Goal: Information Seeking & Learning: Check status

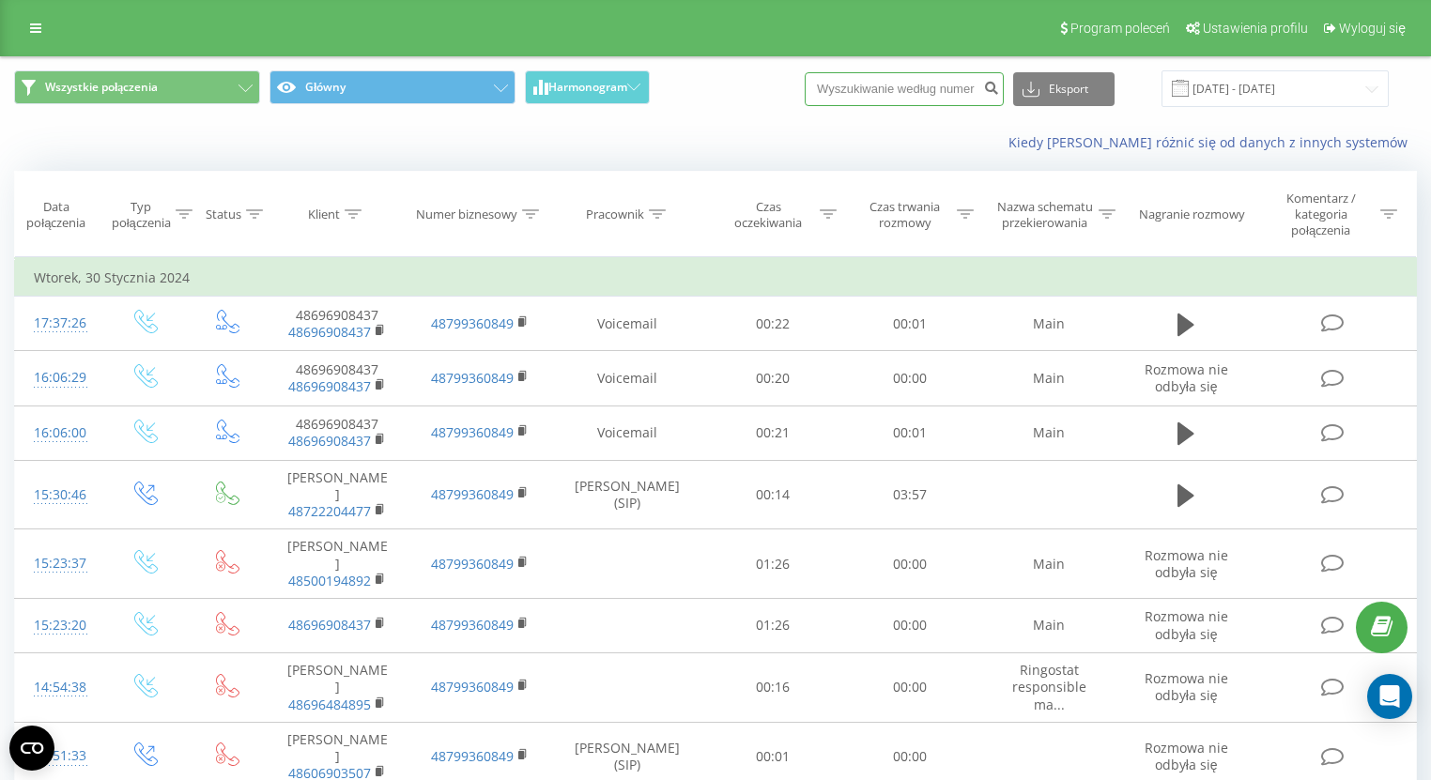
click at [917, 93] on input at bounding box center [904, 89] width 199 height 34
click at [902, 88] on input at bounding box center [904, 89] width 199 height 34
paste input "+48785667077"
click at [858, 83] on input "+48785667077" at bounding box center [904, 89] width 199 height 34
click at [860, 83] on input "+48785667077" at bounding box center [904, 89] width 199 height 34
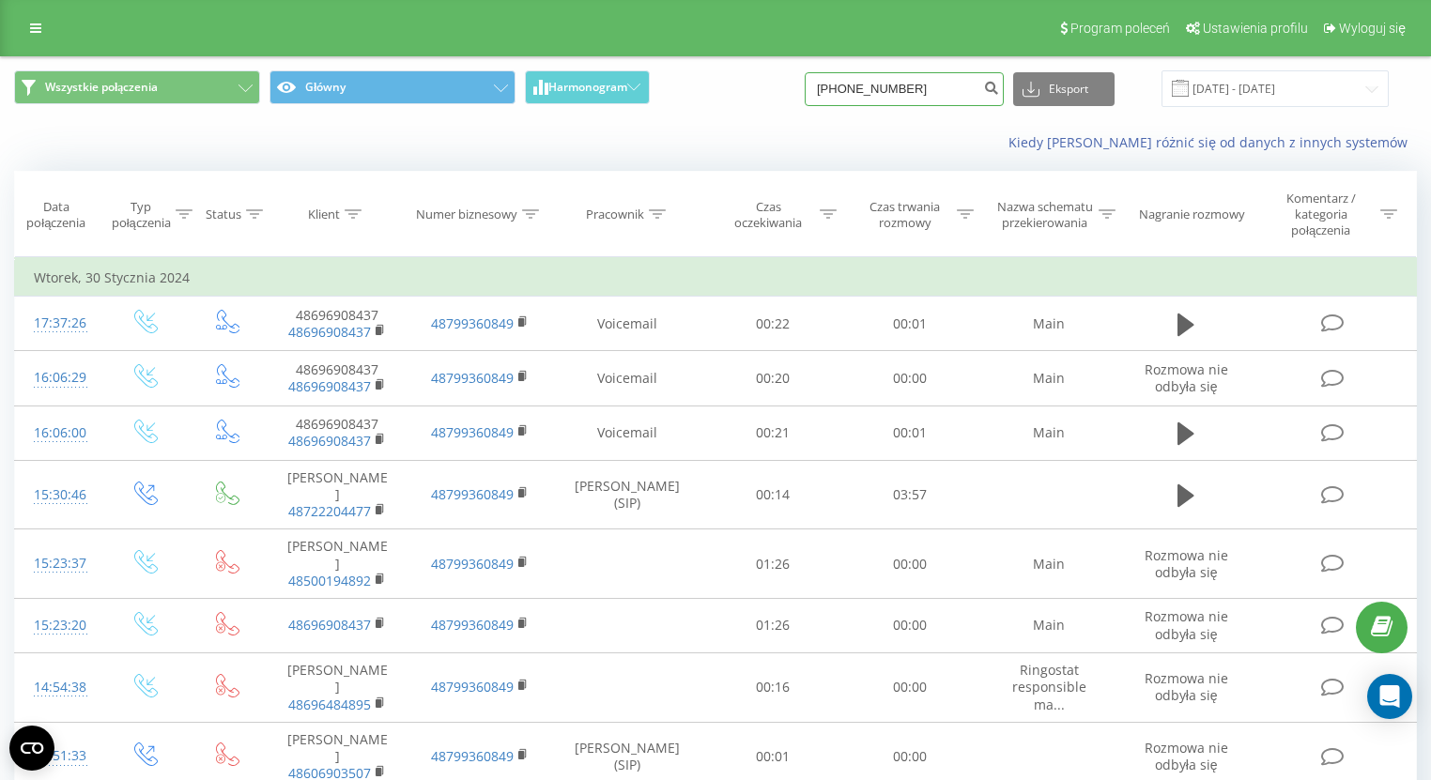
click at [863, 83] on input "+48785667077" at bounding box center [904, 89] width 199 height 34
type input "785667077"
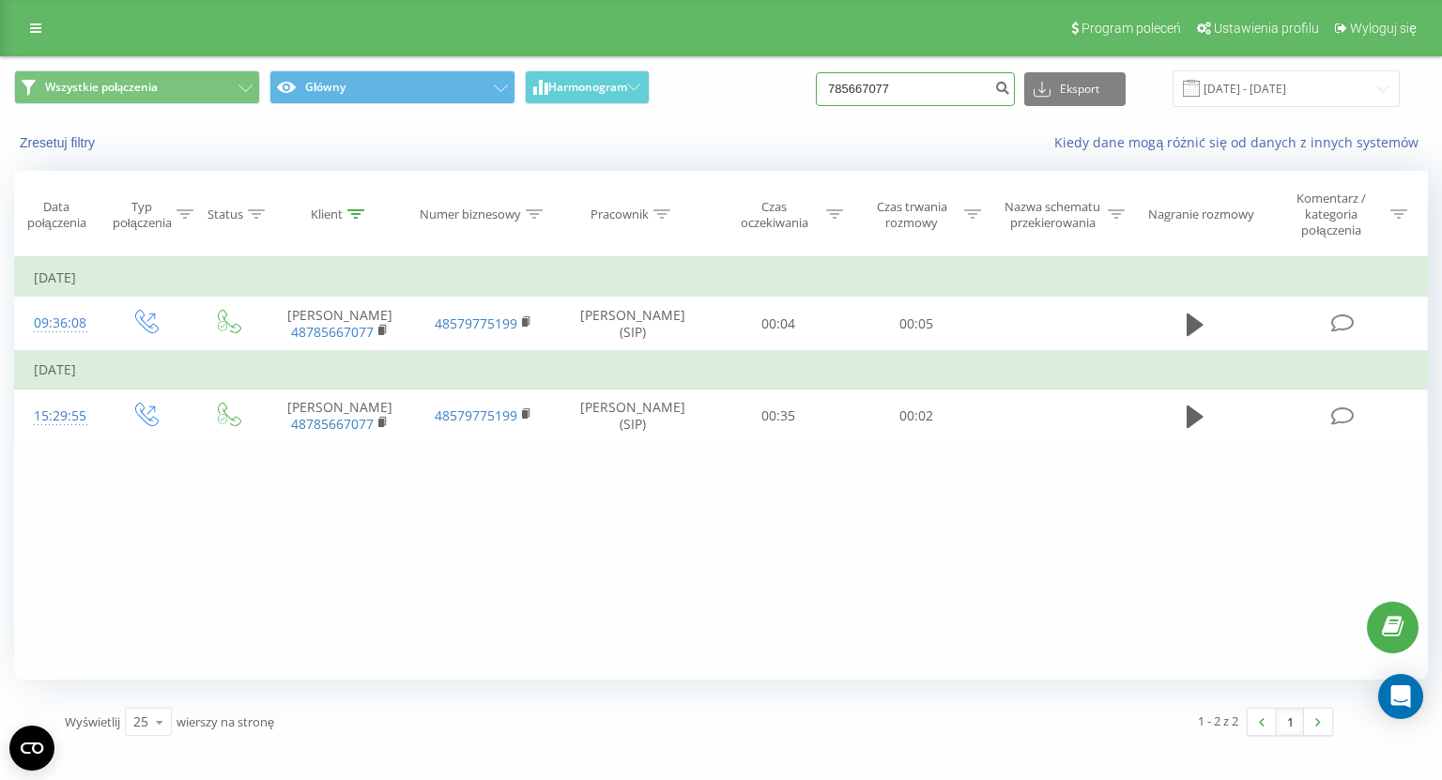
click at [977, 76] on input "785667077" at bounding box center [915, 89] width 199 height 34
paste input "+48505612538"
click at [875, 83] on input "+48505612538" at bounding box center [915, 89] width 199 height 34
type input "505612538"
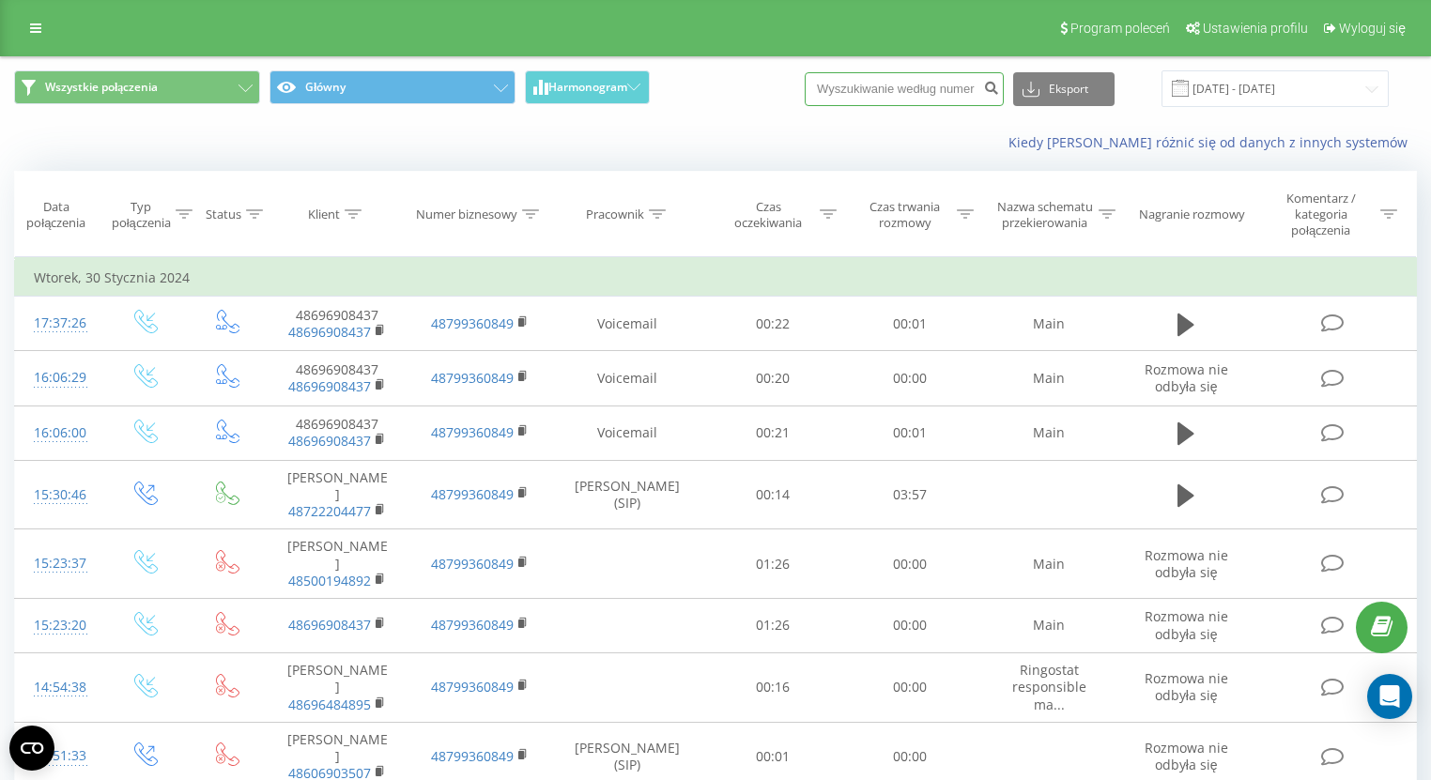
click at [941, 91] on input at bounding box center [904, 89] width 199 height 34
paste input "+48785667077"
drag, startPoint x: 860, startPoint y: 85, endPoint x: 819, endPoint y: 85, distance: 41.3
click at [819, 85] on div "Wszystkie połączenia Główny Harmonogram +48785667077 Eksport .csv .xls .xlsx 30…" at bounding box center [715, 88] width 1403 height 37
type input "785667077"
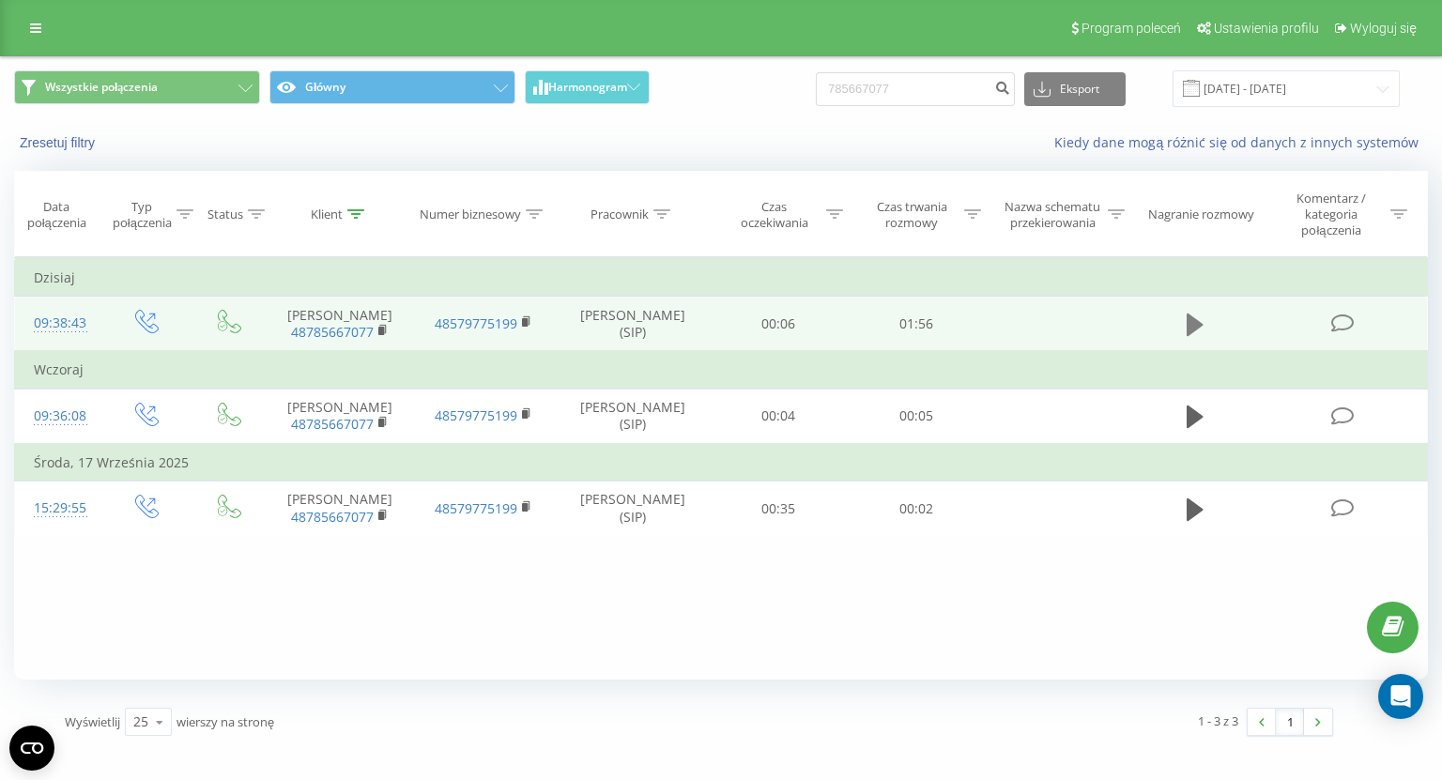
click at [1185, 323] on button at bounding box center [1195, 325] width 28 height 28
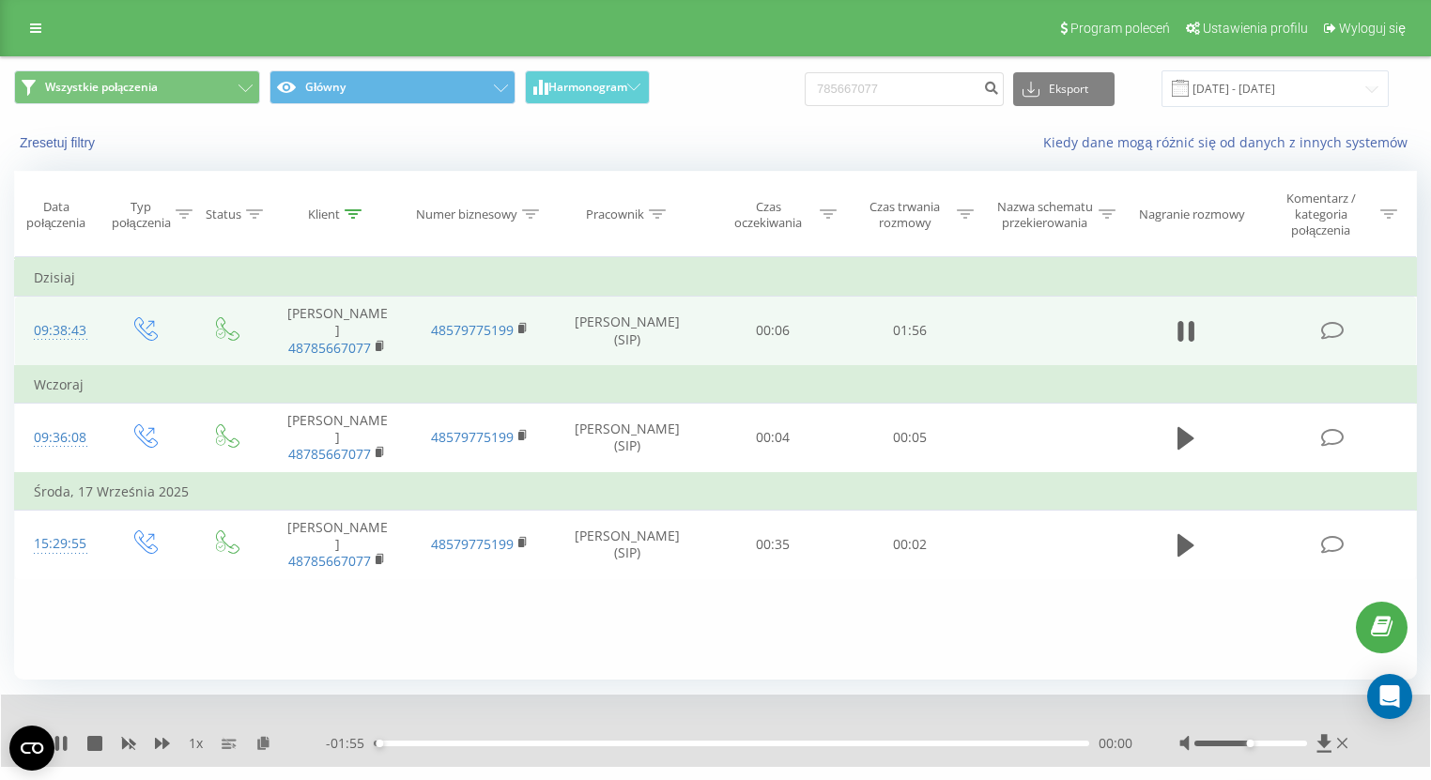
click at [933, 149] on div "Kiedy dane mogą różnić się od danych z innych systemów" at bounding box center [983, 142] width 893 height 19
click at [1256, 747] on div at bounding box center [1265, 743] width 173 height 19
drag, startPoint x: 1255, startPoint y: 744, endPoint x: 1338, endPoint y: 745, distance: 83.6
click at [1336, 744] on div at bounding box center [1265, 743] width 173 height 19
click at [1097, 626] on div "Filtruj według warunków Jest równe Wprowadź wartość Anuluj OK Filtruj według wa…" at bounding box center [715, 468] width 1403 height 423
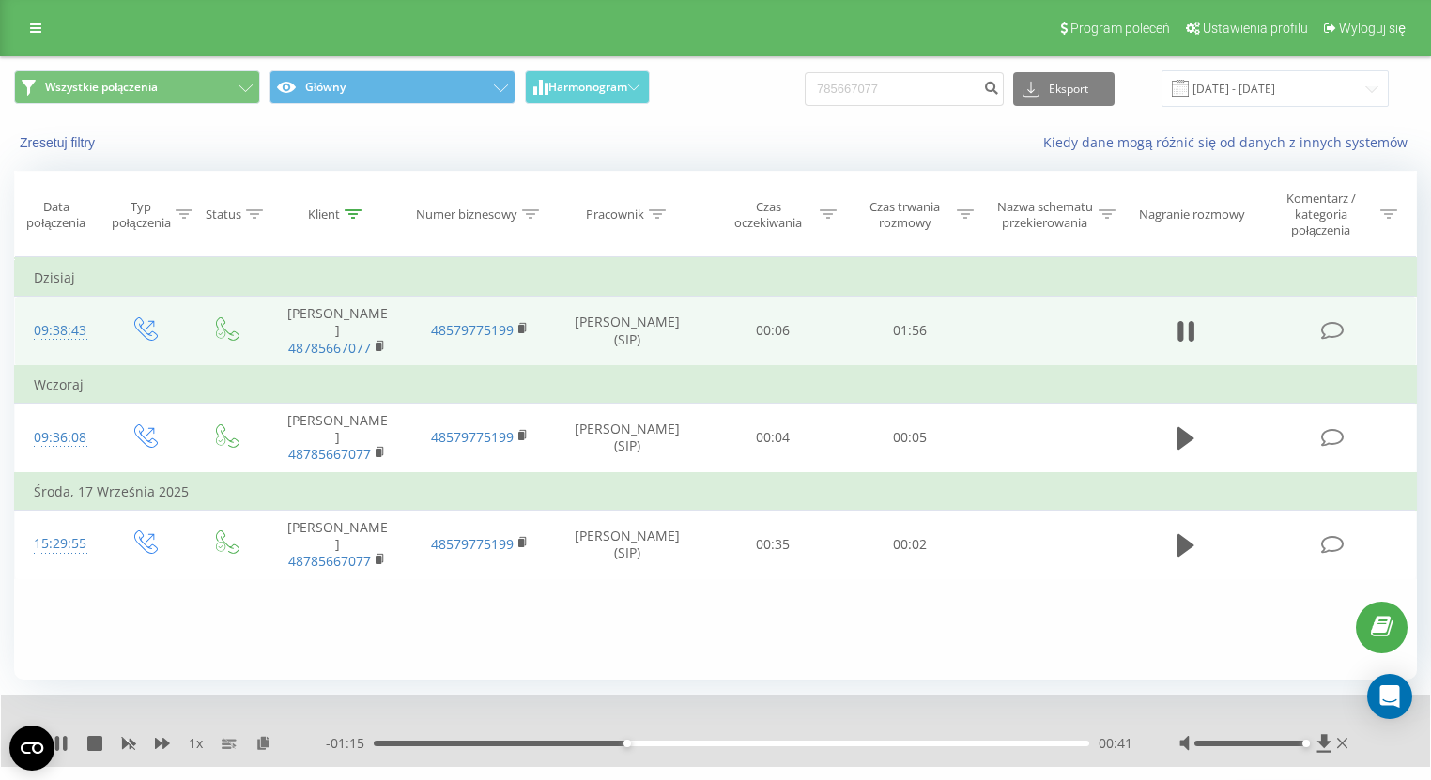
click at [1039, 617] on div "Filtruj według warunków Jest równe Wprowadź wartość Anuluj OK Filtruj według wa…" at bounding box center [715, 468] width 1403 height 423
click at [774, 110] on div "Wszystkie połączenia Główny Harmonogram 785667077 Eksport .csv .xls .xlsx 19.06…" at bounding box center [715, 88] width 1429 height 63
click at [870, 89] on input "785667077" at bounding box center [904, 89] width 199 height 34
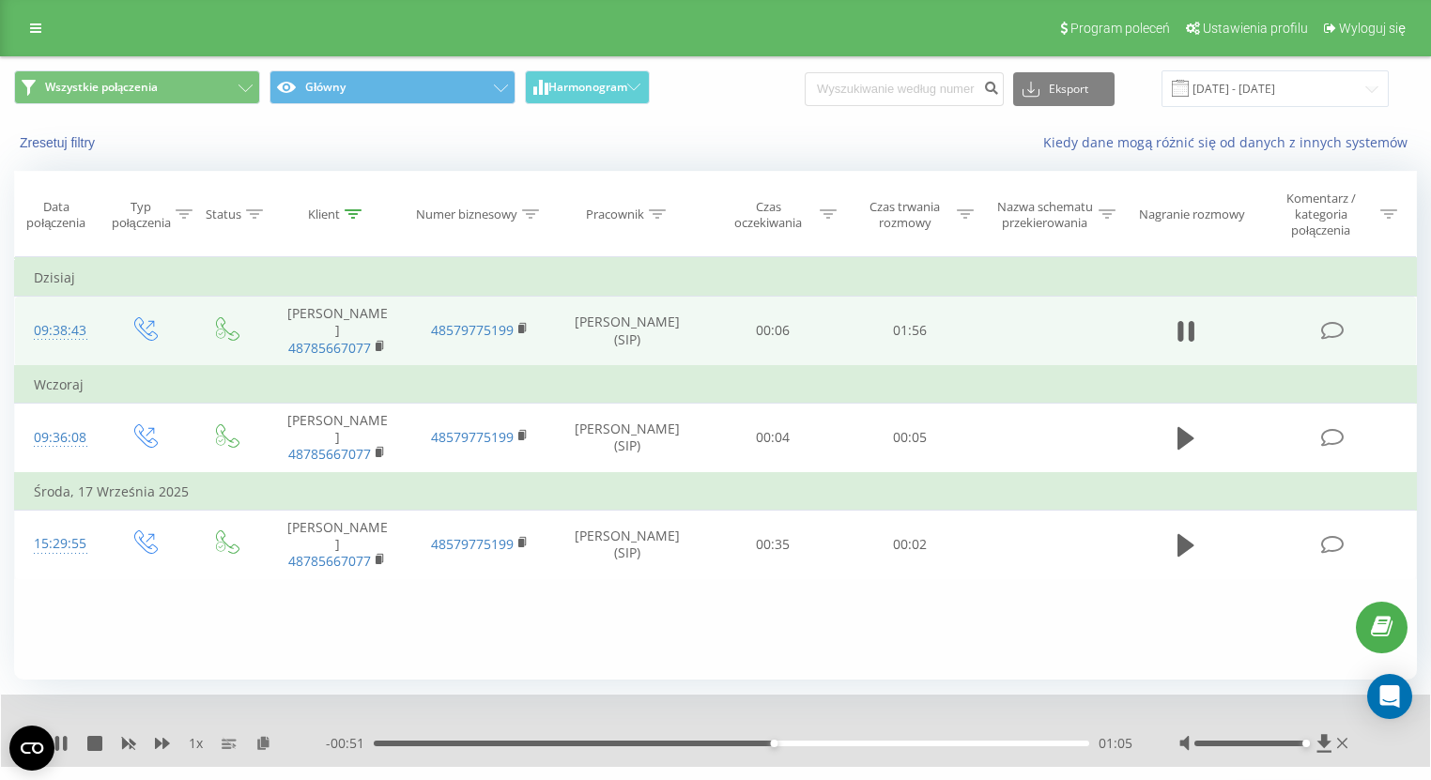
click at [1188, 594] on div "Filtruj według warunków Jest równe Wprowadź wartość Anuluj OK Filtruj według wa…" at bounding box center [715, 468] width 1403 height 423
drag, startPoint x: 889, startPoint y: 748, endPoint x: 898, endPoint y: 743, distance: 10.2
click at [890, 748] on div "- 00:48 01:08 01:08" at bounding box center [729, 743] width 807 height 19
click at [898, 743] on div "01:09" at bounding box center [732, 744] width 716 height 6
click at [1082, 665] on div "Filtruj według warunków Jest równe Wprowadź wartość Anuluj OK Filtruj według wa…" at bounding box center [715, 468] width 1403 height 423
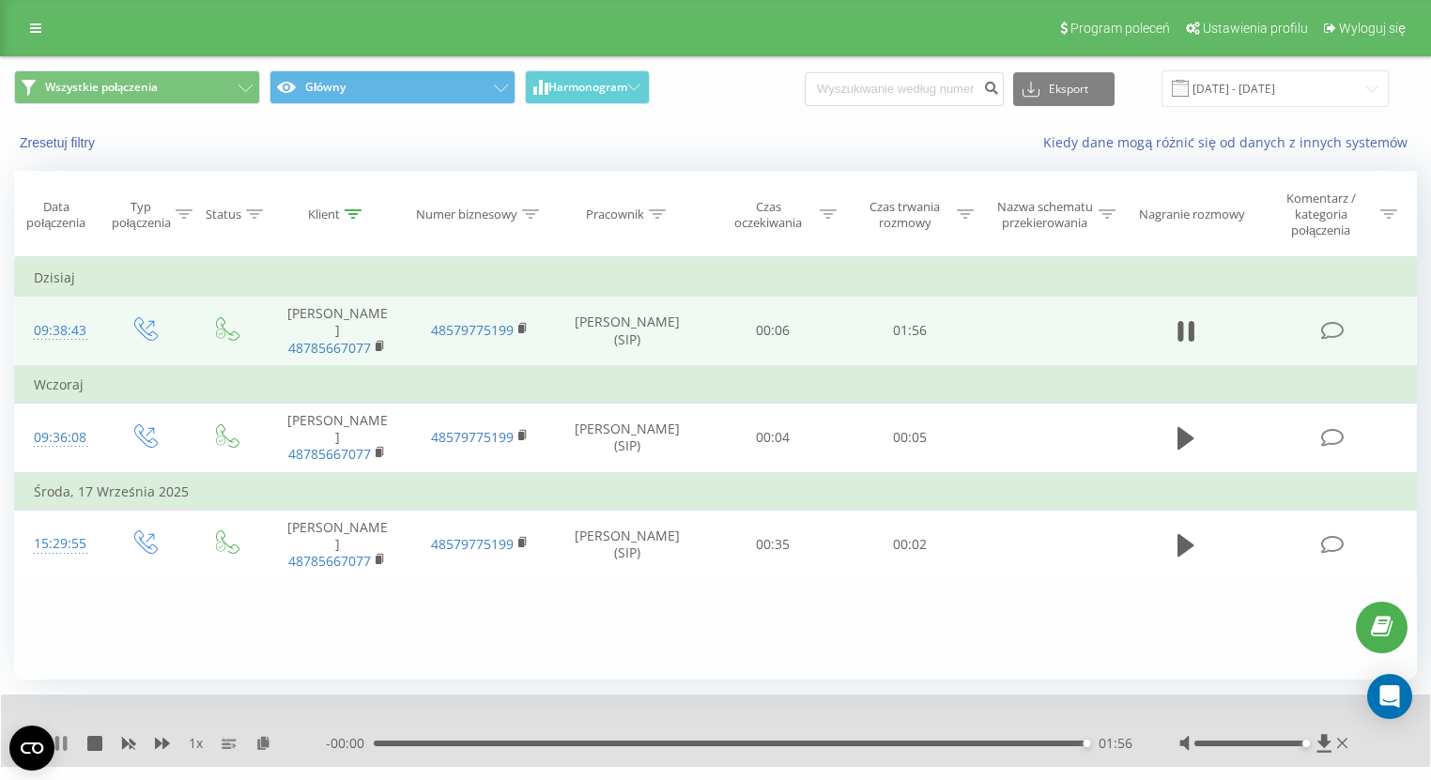
click at [68, 737] on icon at bounding box center [61, 743] width 15 height 15
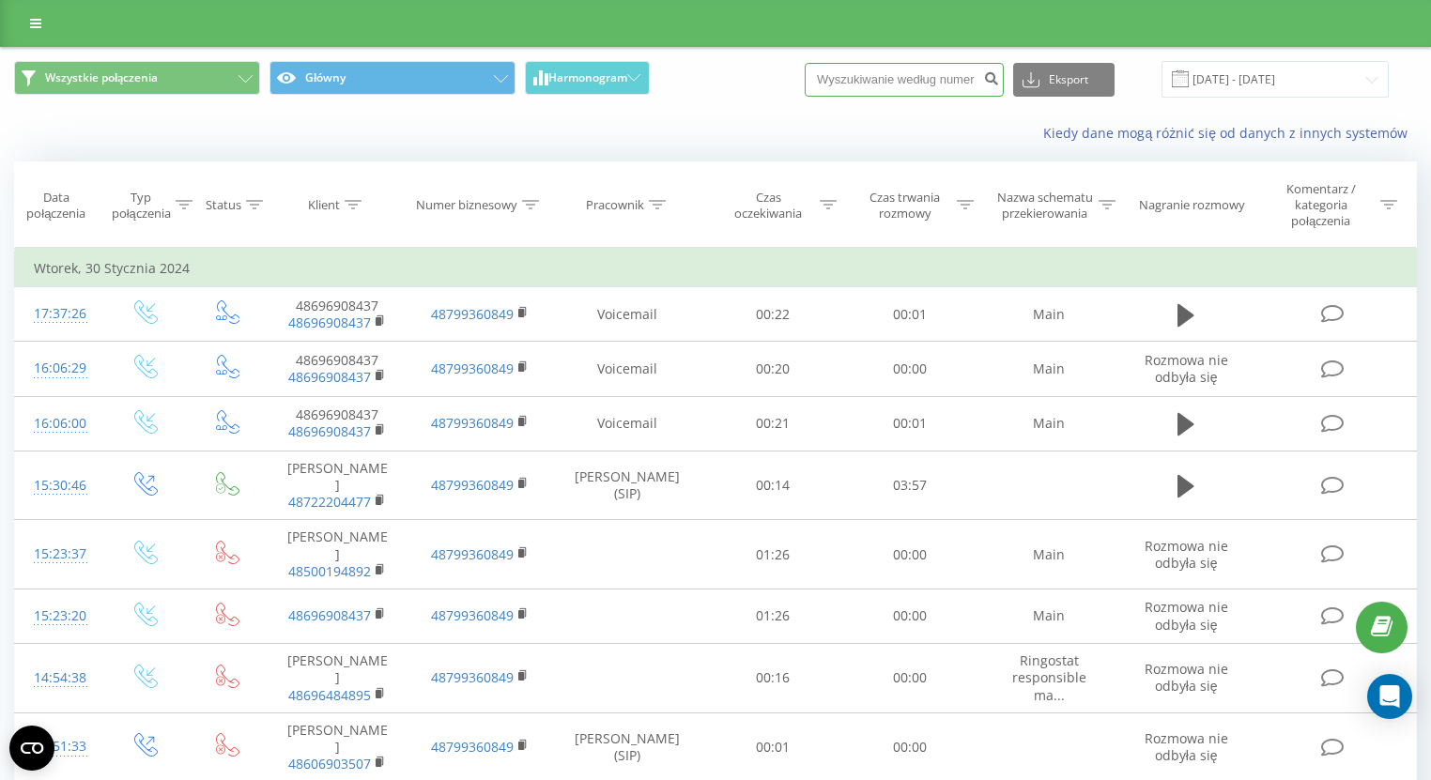
click at [921, 79] on input at bounding box center [904, 80] width 199 height 34
click at [860, 79] on input at bounding box center [904, 80] width 199 height 34
paste input "+48884737374"
click at [860, 72] on input "+48884737374" at bounding box center [904, 80] width 199 height 34
click at [864, 75] on input "+48884737374" at bounding box center [904, 80] width 199 height 34
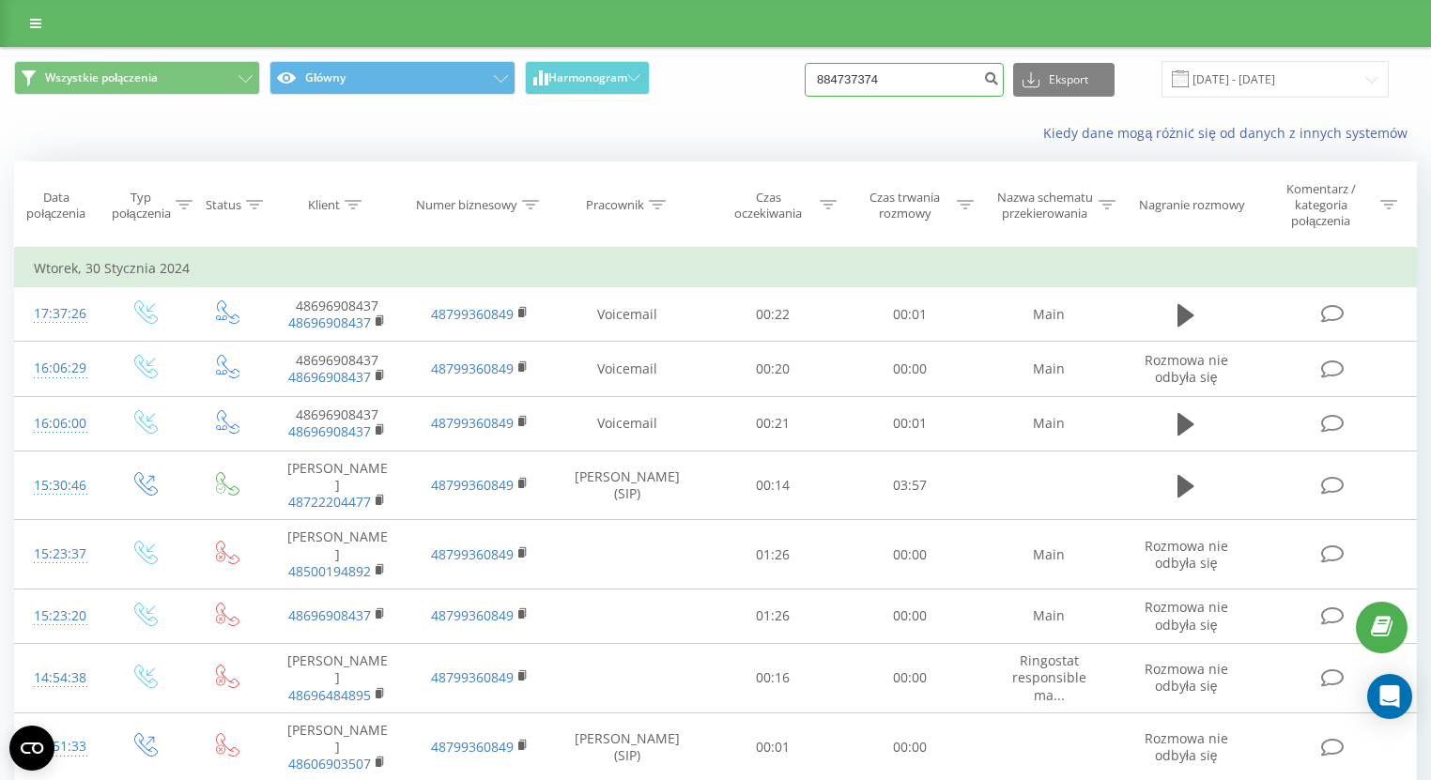
type input "884737374"
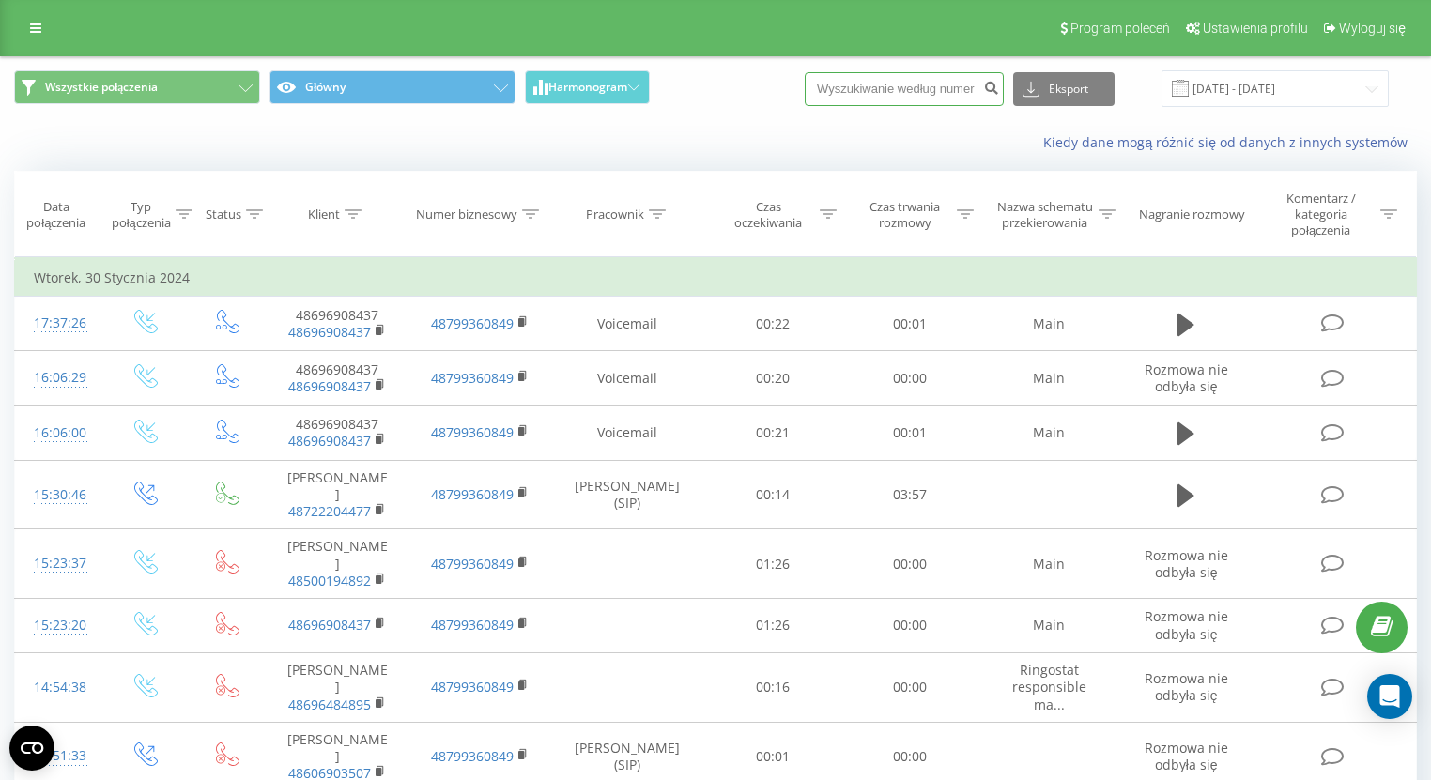
click at [950, 93] on input at bounding box center [904, 89] width 199 height 34
paste input "+48790014750"
click at [864, 80] on input "+48790014750" at bounding box center [904, 89] width 199 height 34
type input "790014750"
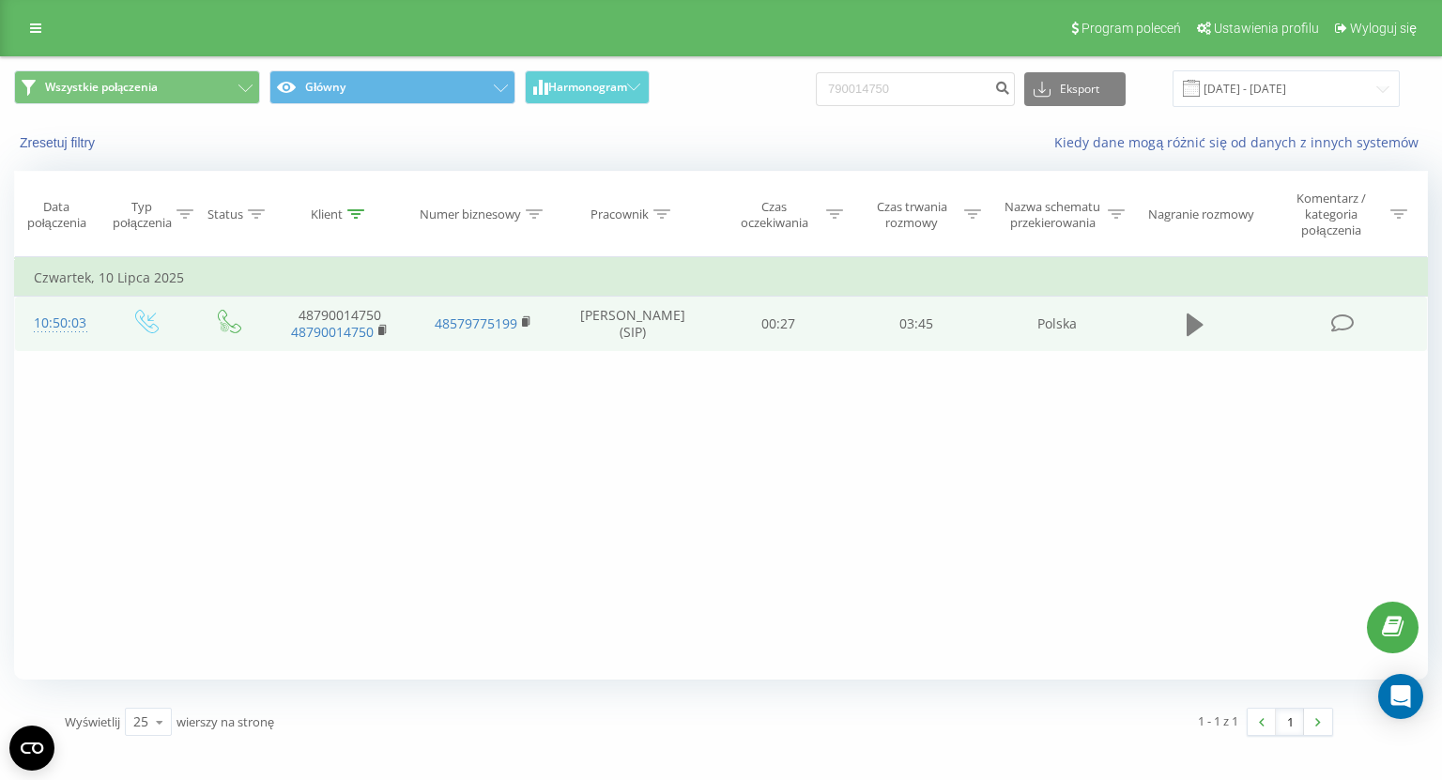
click at [1186, 319] on button at bounding box center [1195, 325] width 28 height 28
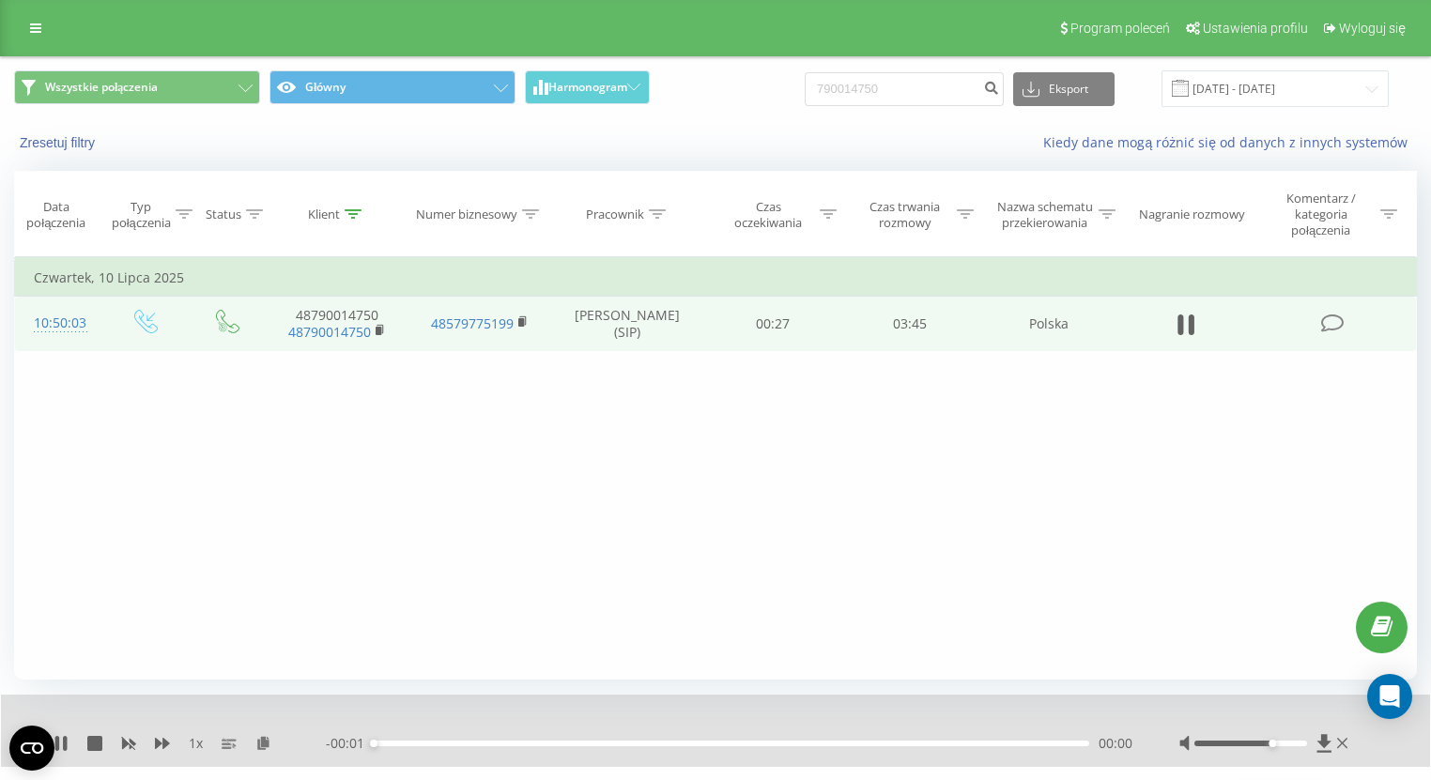
drag, startPoint x: 1266, startPoint y: 740, endPoint x: 1310, endPoint y: 744, distance: 44.3
click at [1306, 744] on div at bounding box center [1251, 744] width 112 height 6
click at [507, 745] on div "00:10" at bounding box center [732, 744] width 716 height 6
click at [772, 744] on div "00:44" at bounding box center [732, 744] width 716 height 6
click at [64, 744] on icon at bounding box center [65, 743] width 4 height 15
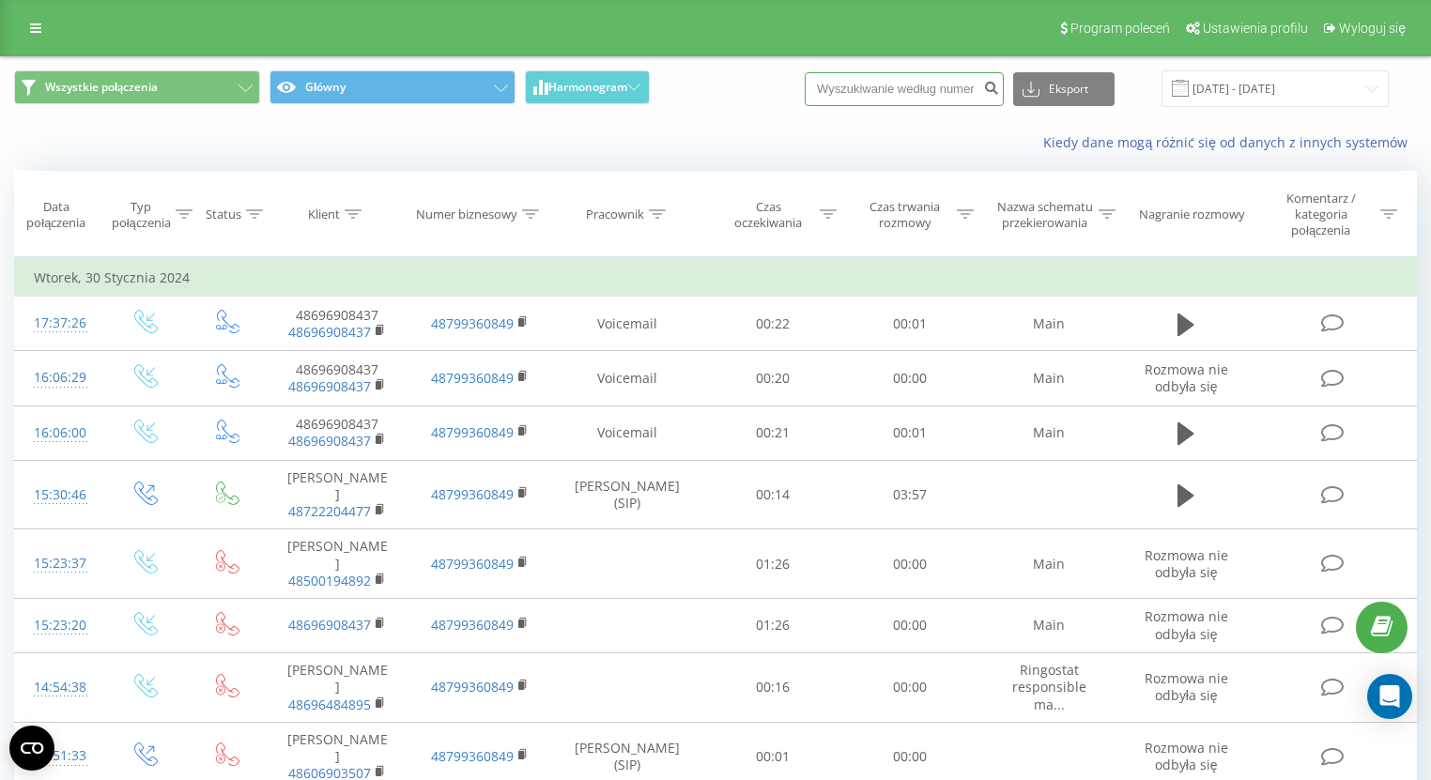
click at [923, 88] on input at bounding box center [904, 89] width 199 height 34
paste input "[PHONE_NUMBER]"
click at [863, 83] on input "[PHONE_NUMBER]" at bounding box center [904, 89] width 199 height 34
type input "504195002"
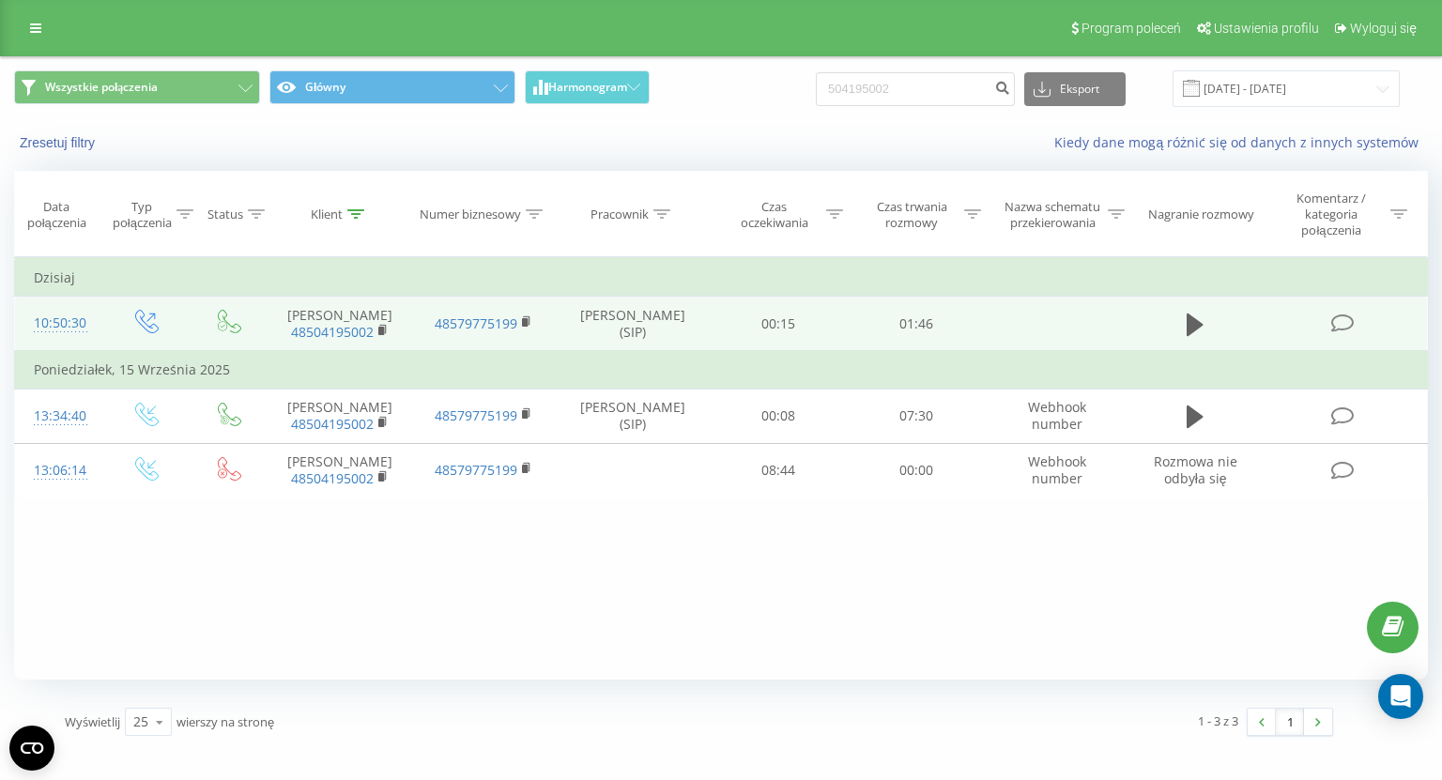
click at [1176, 323] on td at bounding box center [1196, 324] width 132 height 55
click at [1187, 324] on icon at bounding box center [1195, 325] width 17 height 26
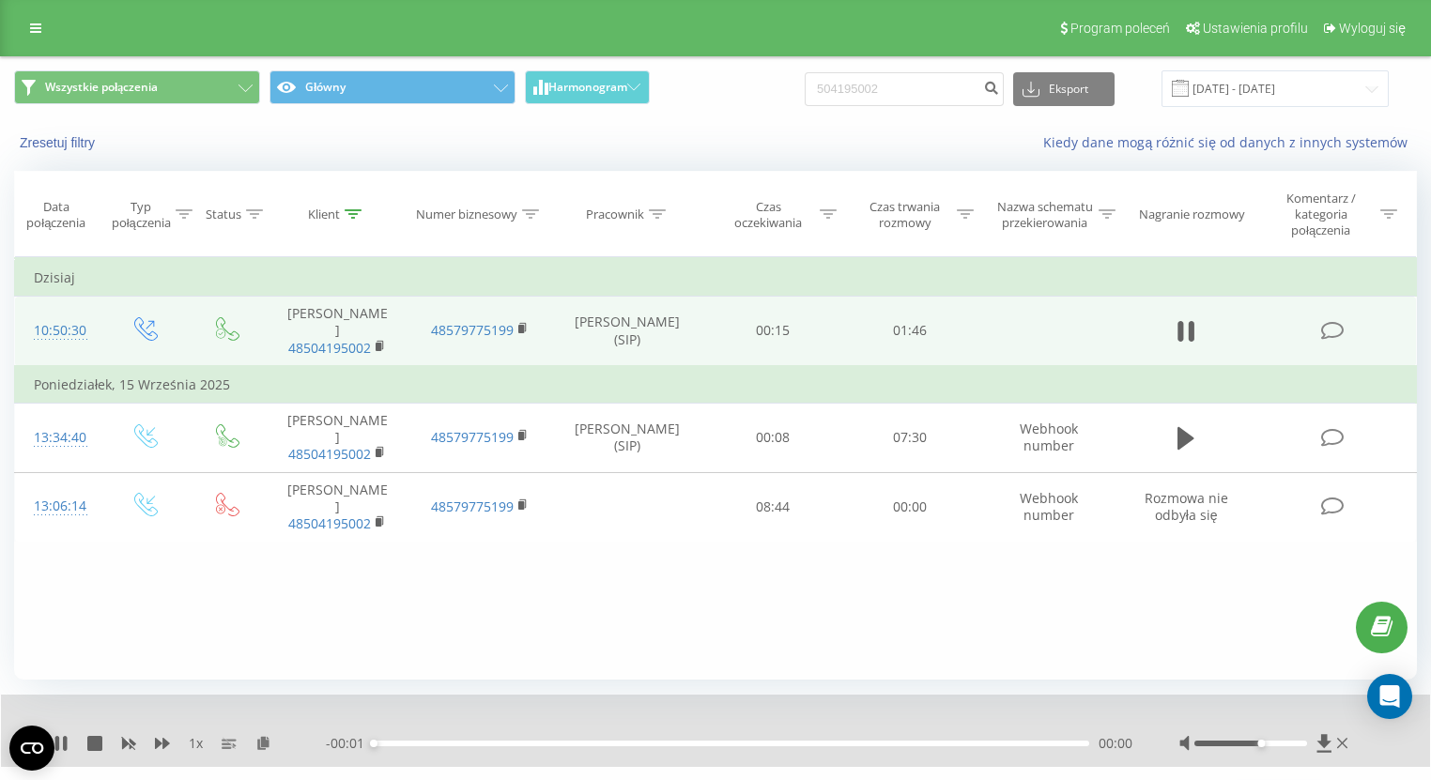
drag, startPoint x: 1257, startPoint y: 741, endPoint x: 1353, endPoint y: 736, distance: 95.9
click at [1352, 736] on div "1 x - 00:01 00:00 00:00" at bounding box center [715, 731] width 1429 height 72
click at [803, 115] on div "Wszystkie połączenia Główny Harmonogram 504195002 Eksport .csv .xls .xlsx [DATE…" at bounding box center [715, 88] width 1429 height 63
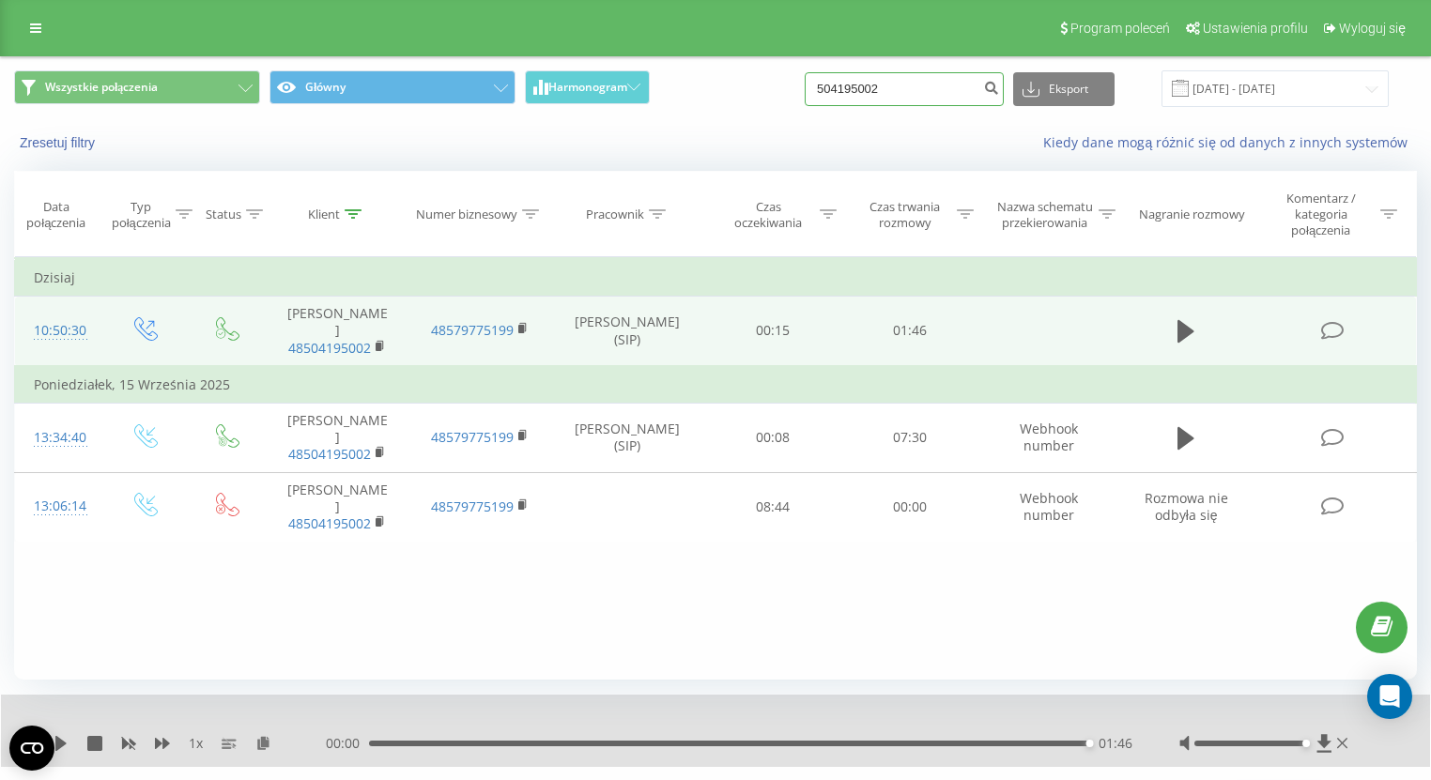
click at [931, 90] on input "504195002" at bounding box center [904, 89] width 199 height 34
click at [1180, 331] on icon at bounding box center [1186, 331] width 17 height 23
click at [702, 763] on div "1 x 00:00 01:46 01:46" at bounding box center [715, 731] width 1429 height 72
click at [733, 749] on div "00:00 01:46 01:46" at bounding box center [729, 743] width 807 height 19
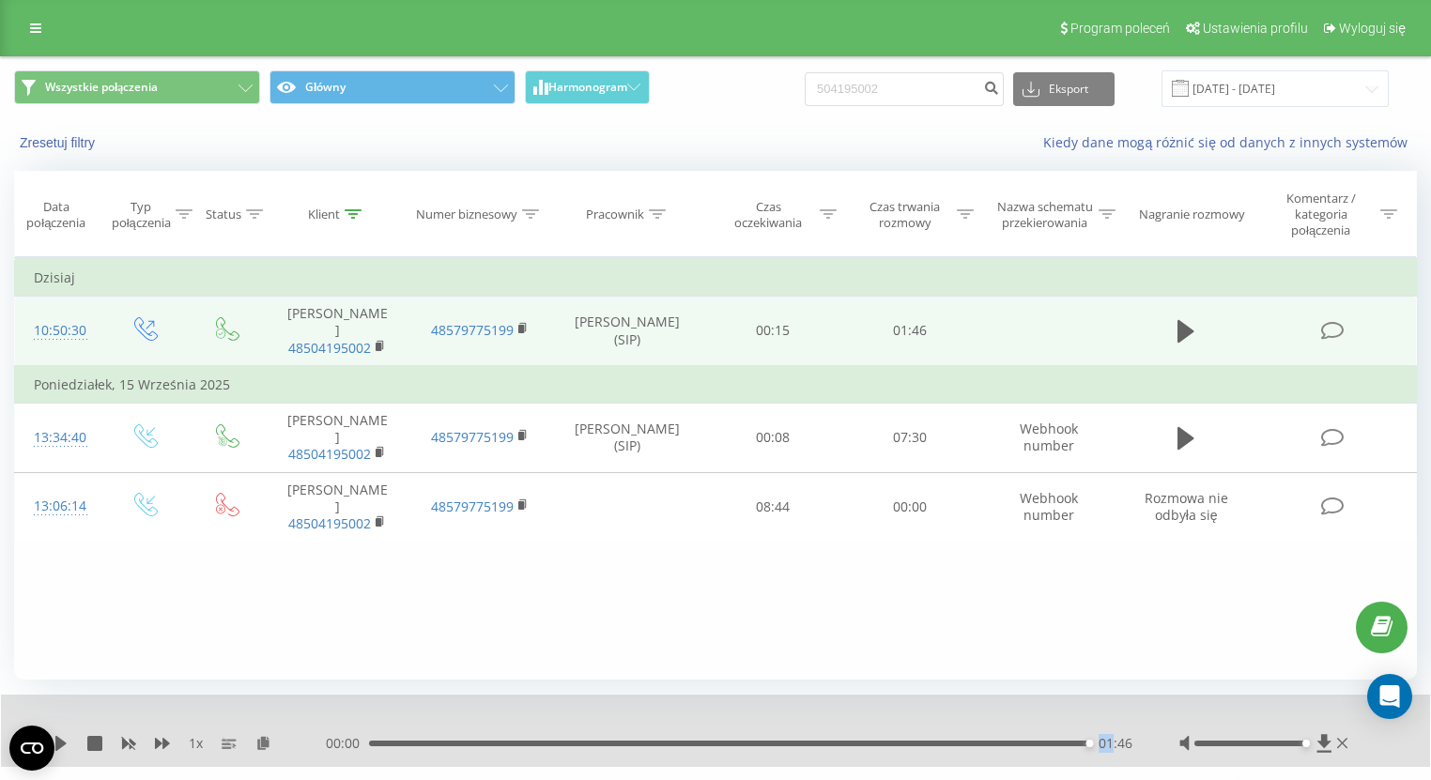
click at [734, 748] on div "00:00 01:46 01:46" at bounding box center [729, 743] width 807 height 19
click at [740, 744] on div "01:46" at bounding box center [729, 744] width 720 height 6
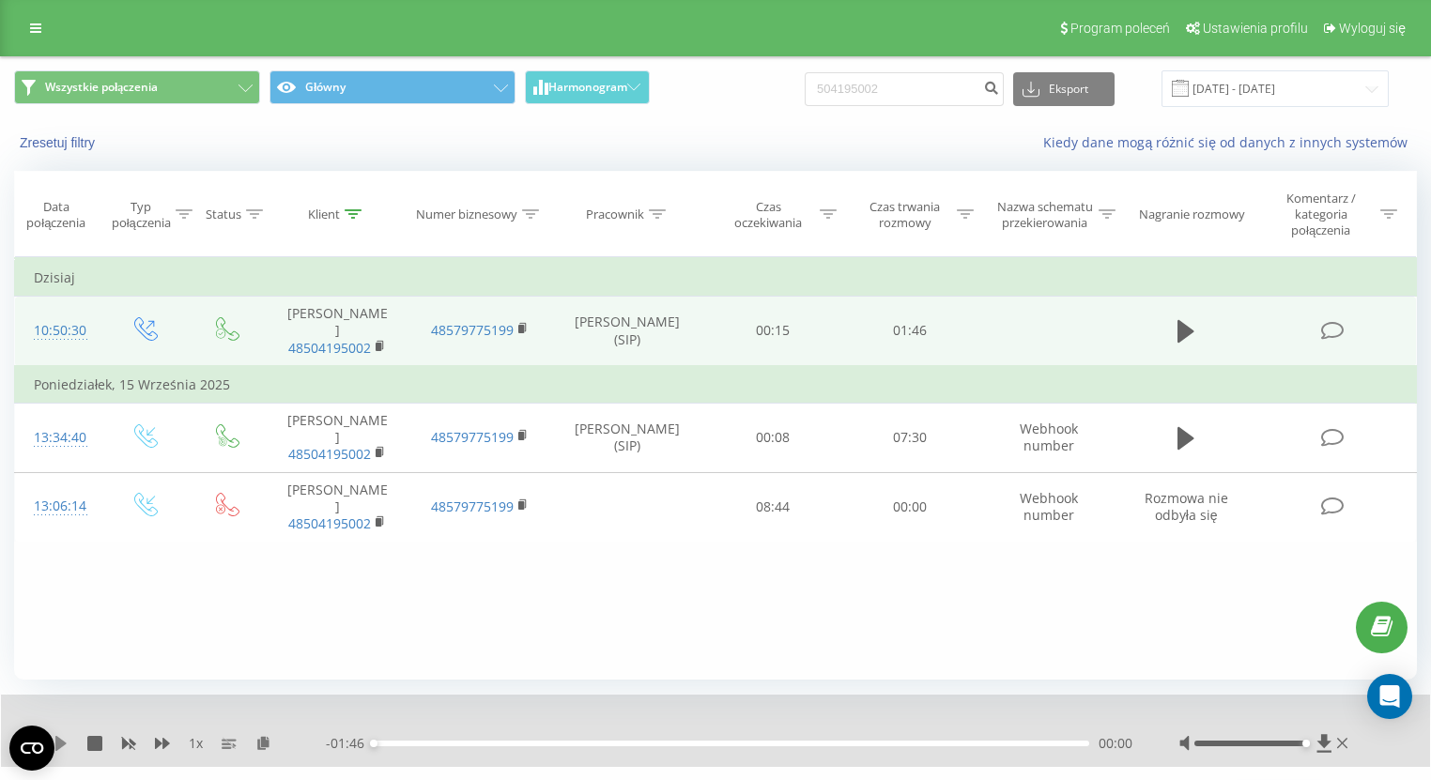
click at [68, 744] on icon at bounding box center [61, 743] width 15 height 15
click at [599, 743] on div "00:55" at bounding box center [732, 744] width 716 height 6
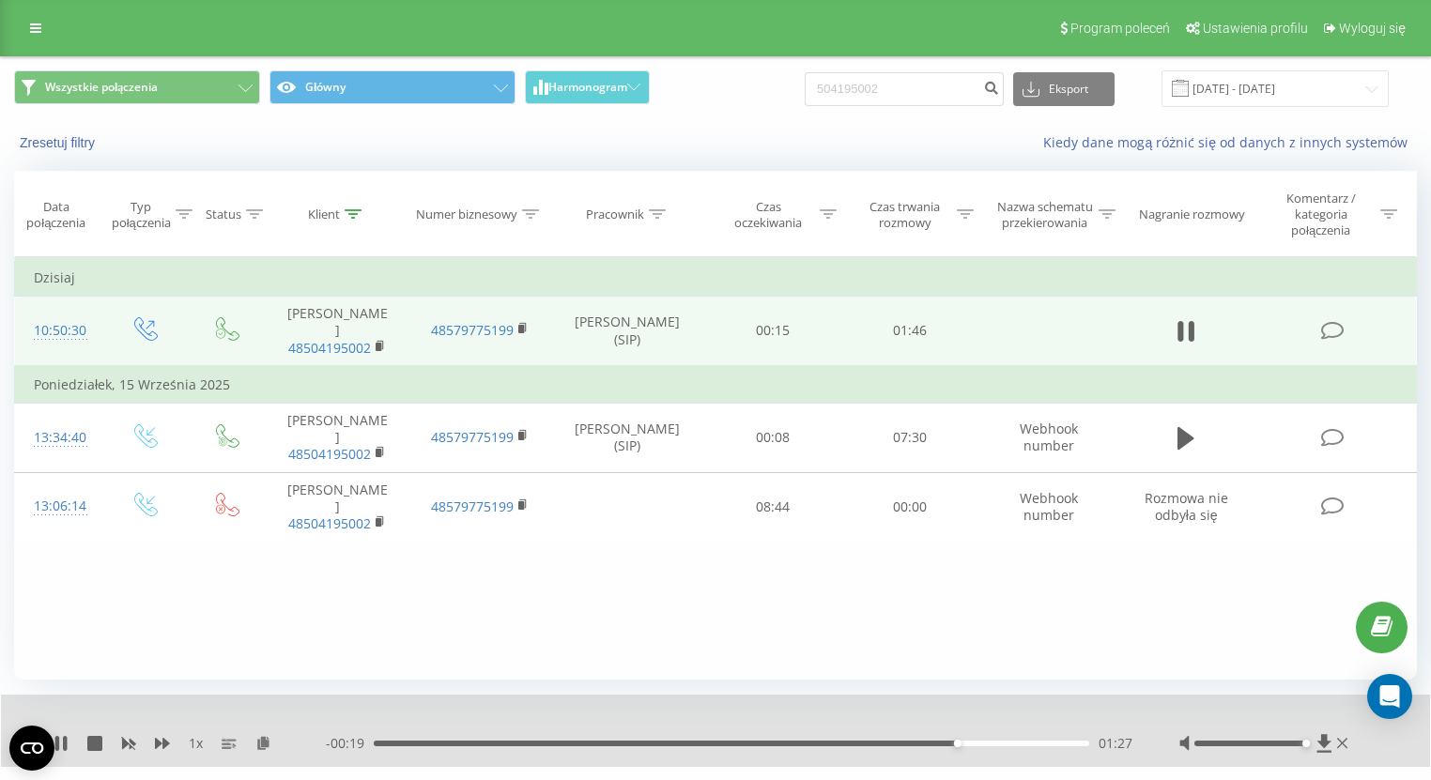
click at [874, 744] on div "01:27" at bounding box center [732, 744] width 716 height 6
click at [834, 742] on div "01:08" at bounding box center [732, 744] width 716 height 6
click at [758, 745] on div "01:12" at bounding box center [732, 744] width 716 height 6
